Goal: Book appointment/travel/reservation

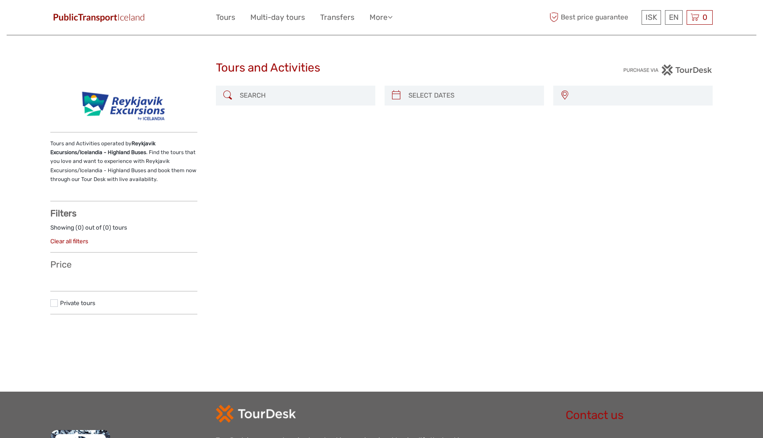
select select
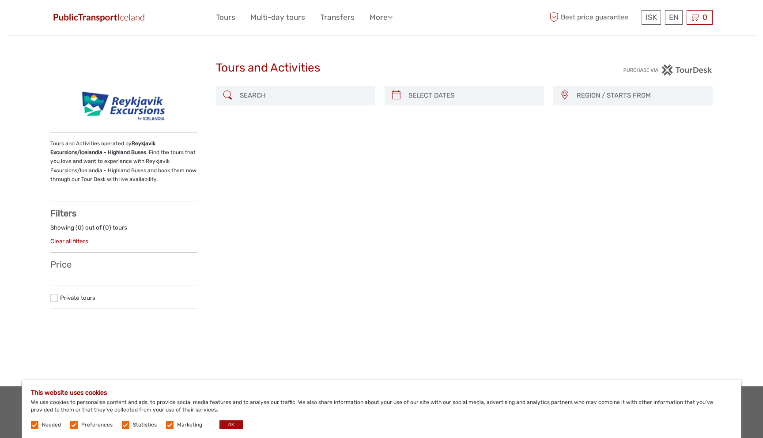
click at [328, 101] on input "search" at bounding box center [303, 95] width 135 height 15
type input "[DATE]"
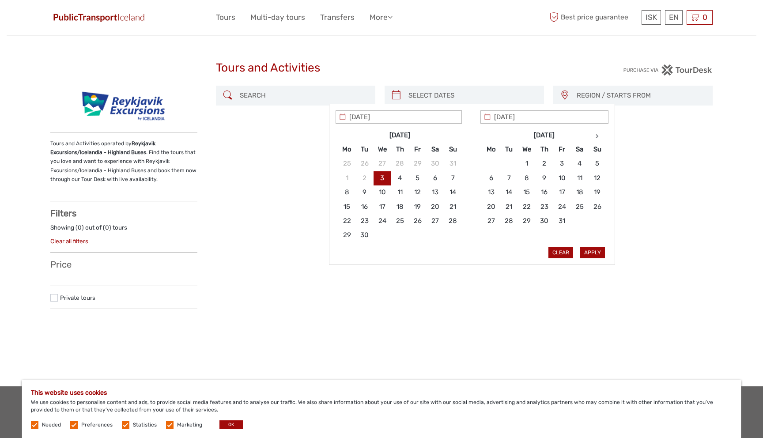
click at [433, 98] on input "search" at bounding box center [472, 95] width 135 height 15
type input "[DATE]"
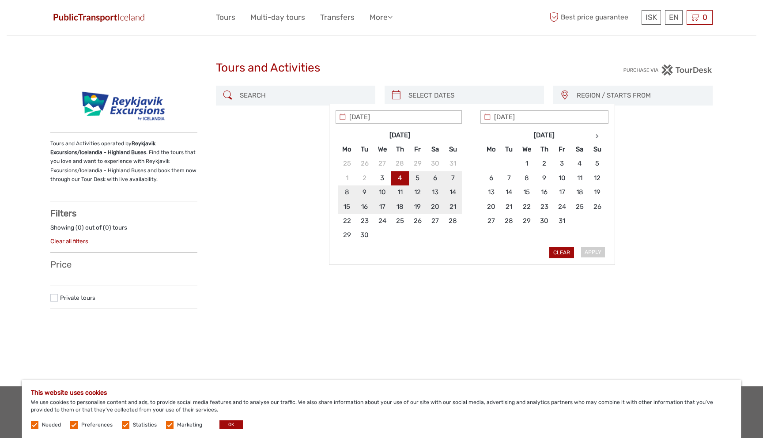
type input "[DATE]"
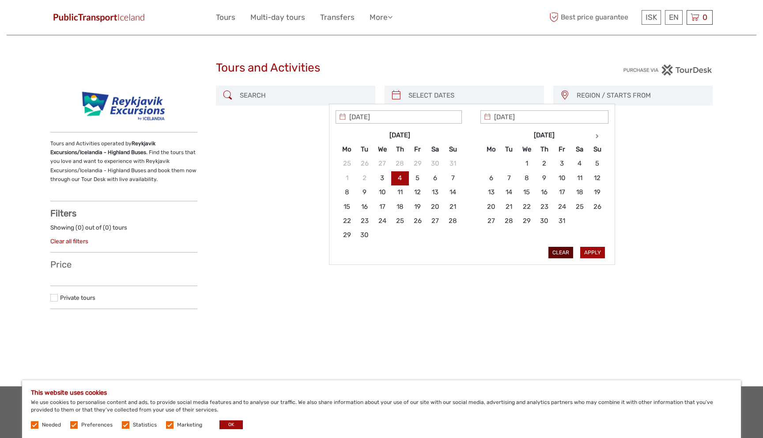
type input "[DATE]"
click at [591, 253] on button "Apply" at bounding box center [593, 252] width 25 height 11
type input "[DATE] - [DATE]"
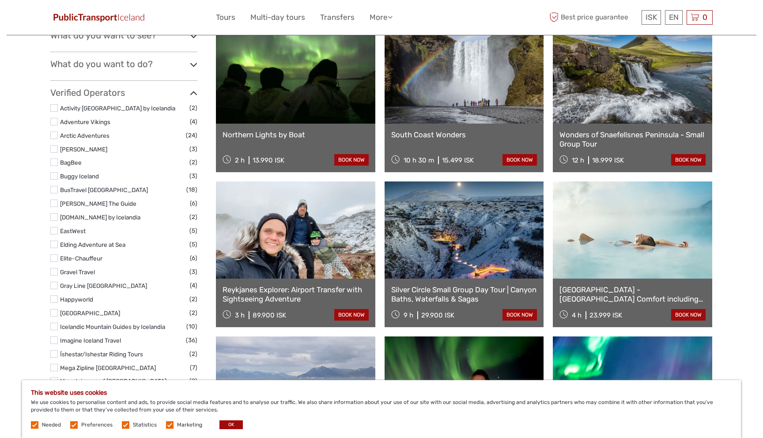
scroll to position [426, 0]
click at [56, 191] on label at bounding box center [54, 190] width 8 height 8
click at [0, 0] on input "checkbox" at bounding box center [0, 0] width 0 height 0
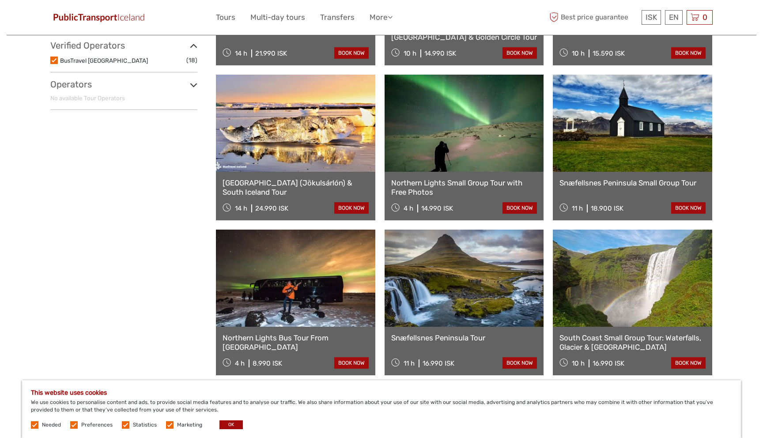
scroll to position [412, 0]
